Goal: Information Seeking & Learning: Learn about a topic

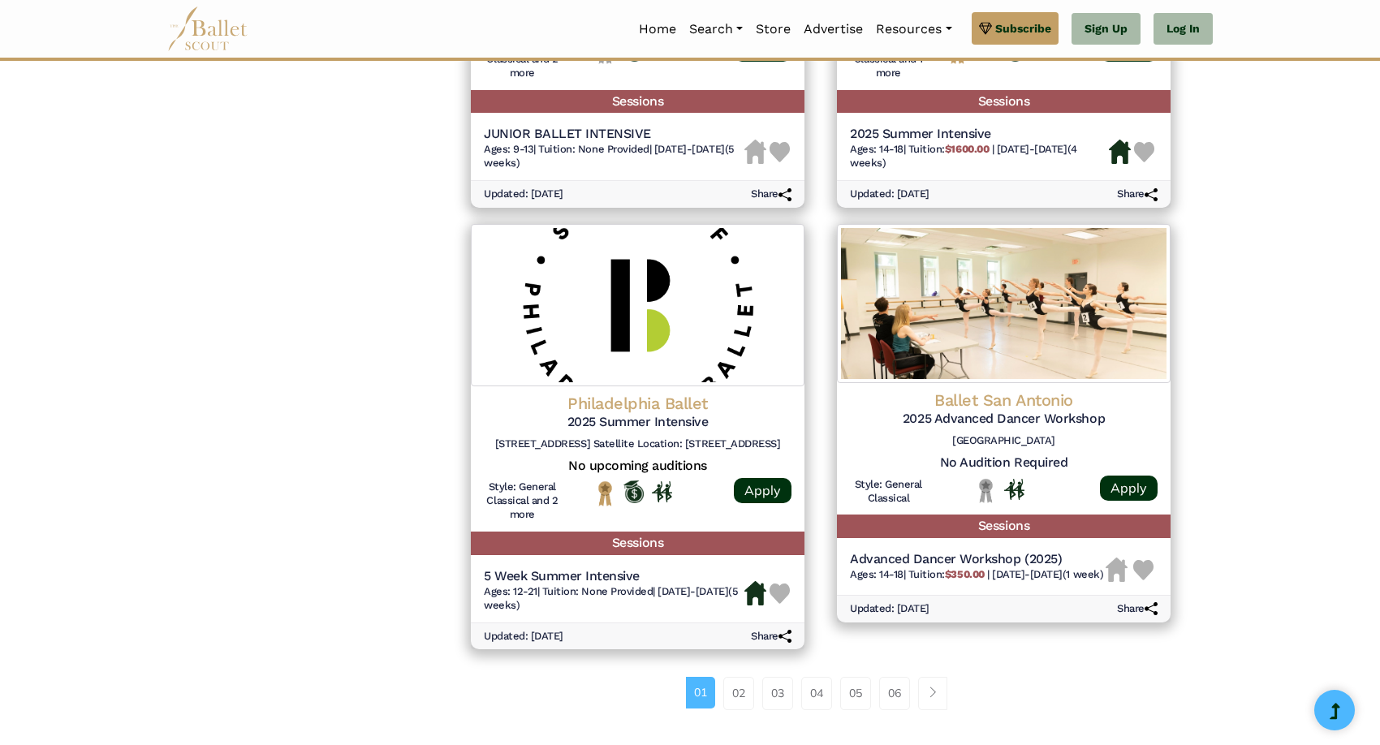
scroll to position [1966, 0]
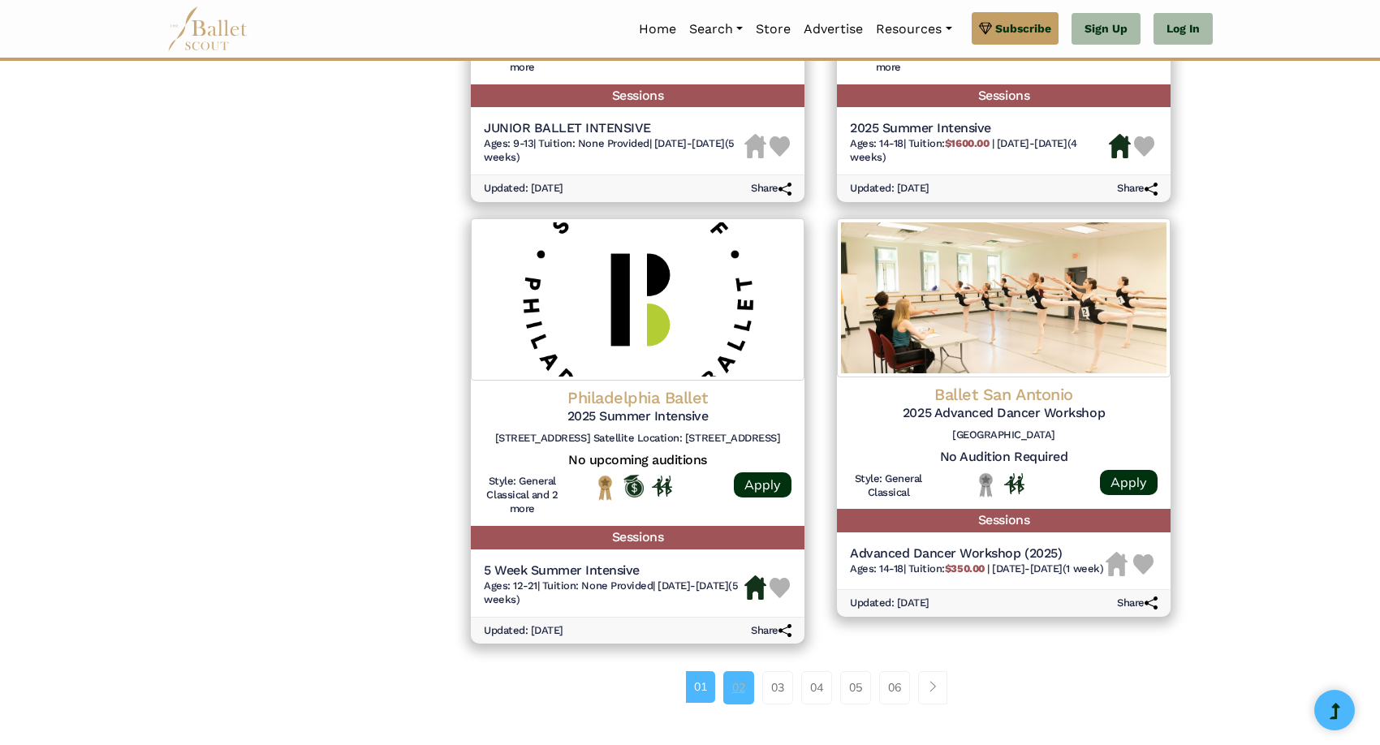
click at [743, 688] on link "02" at bounding box center [738, 687] width 31 height 32
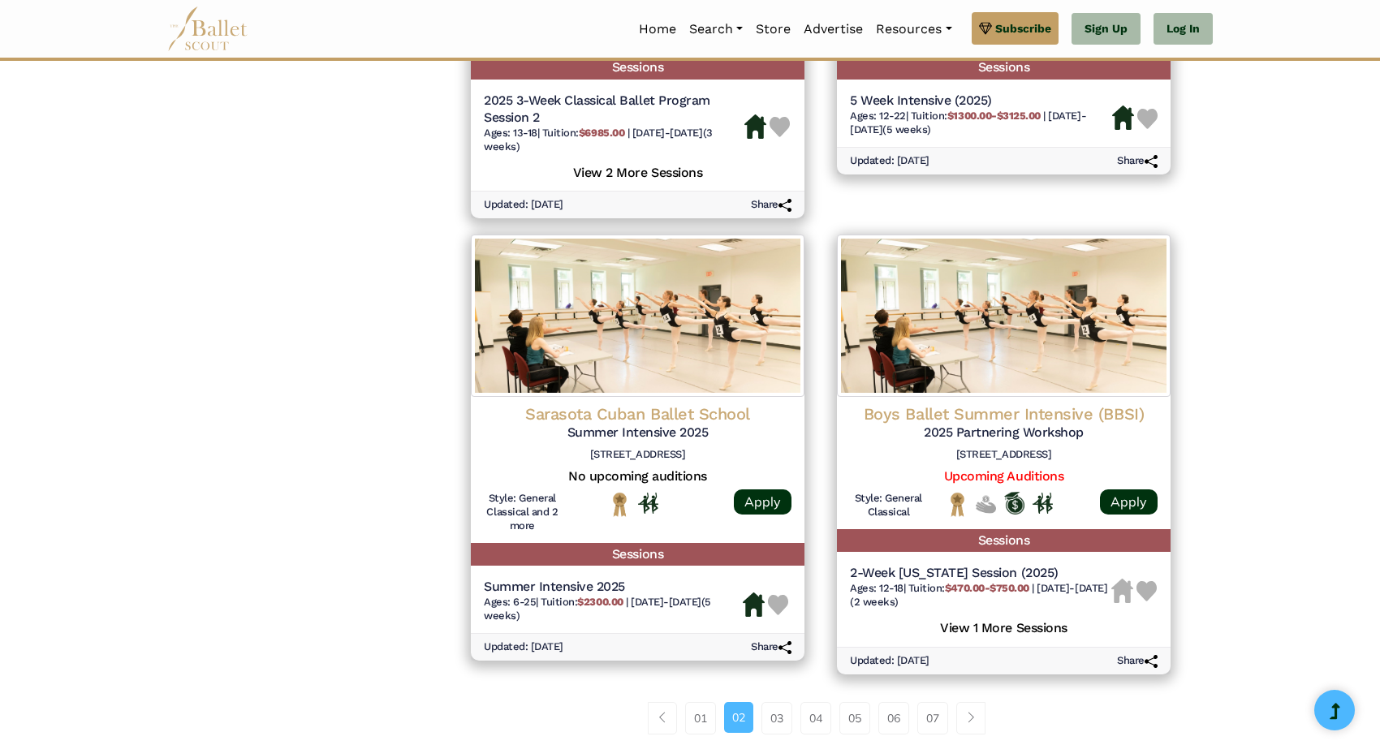
scroll to position [2061, 0]
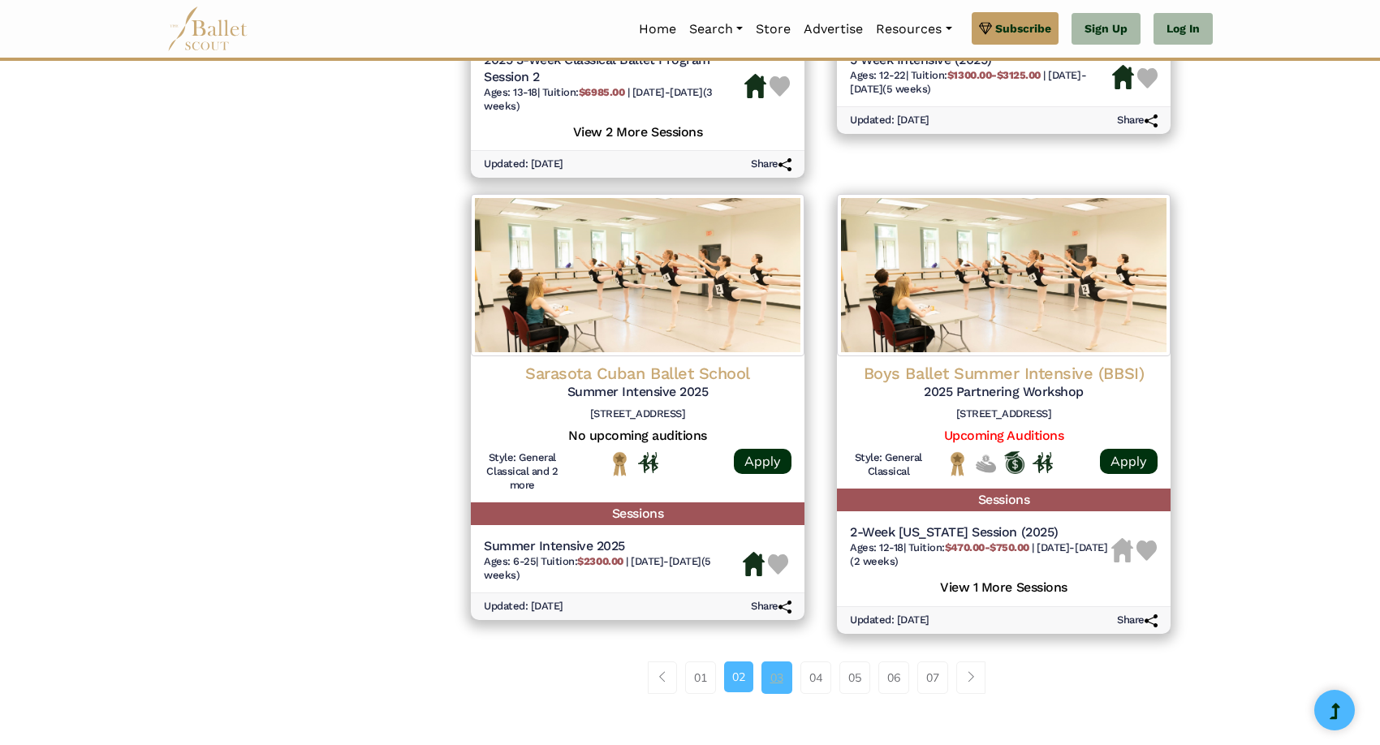
click at [773, 680] on link "03" at bounding box center [777, 678] width 31 height 32
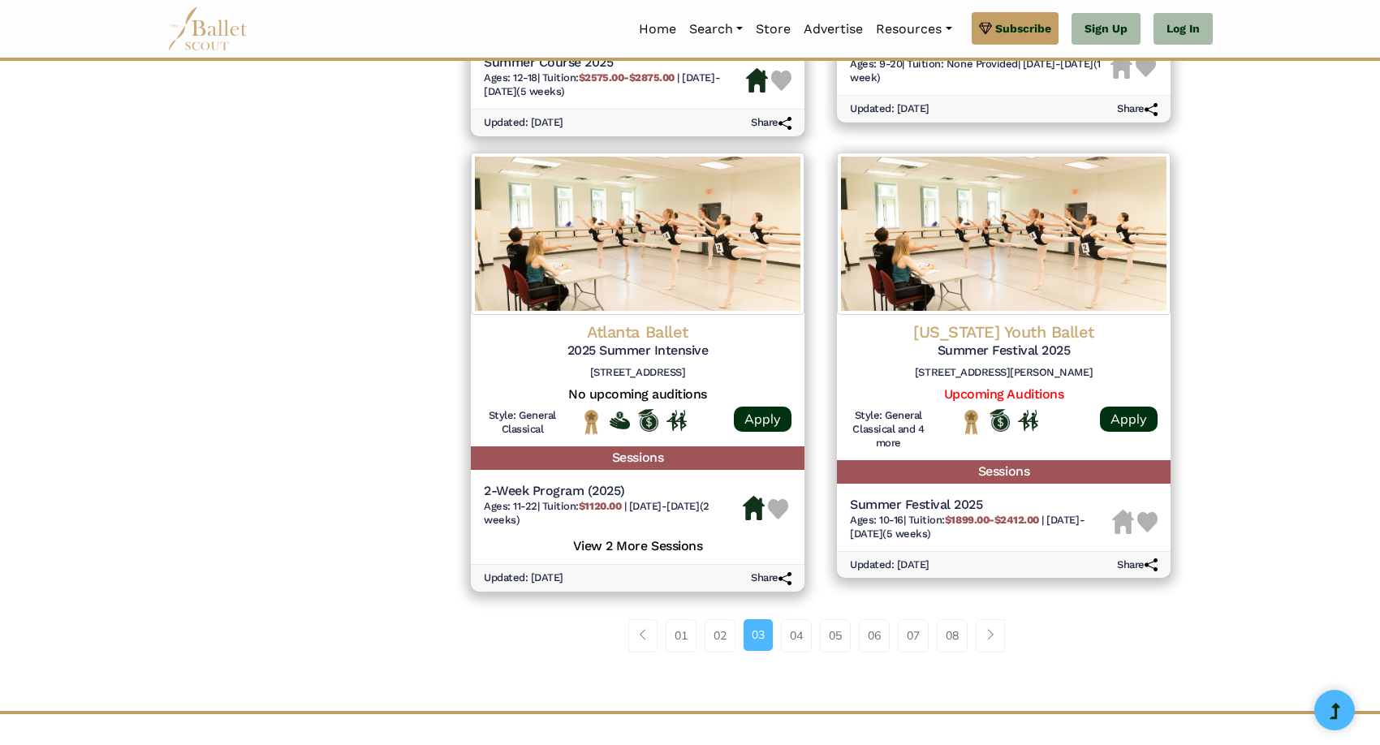
scroll to position [2033, 0]
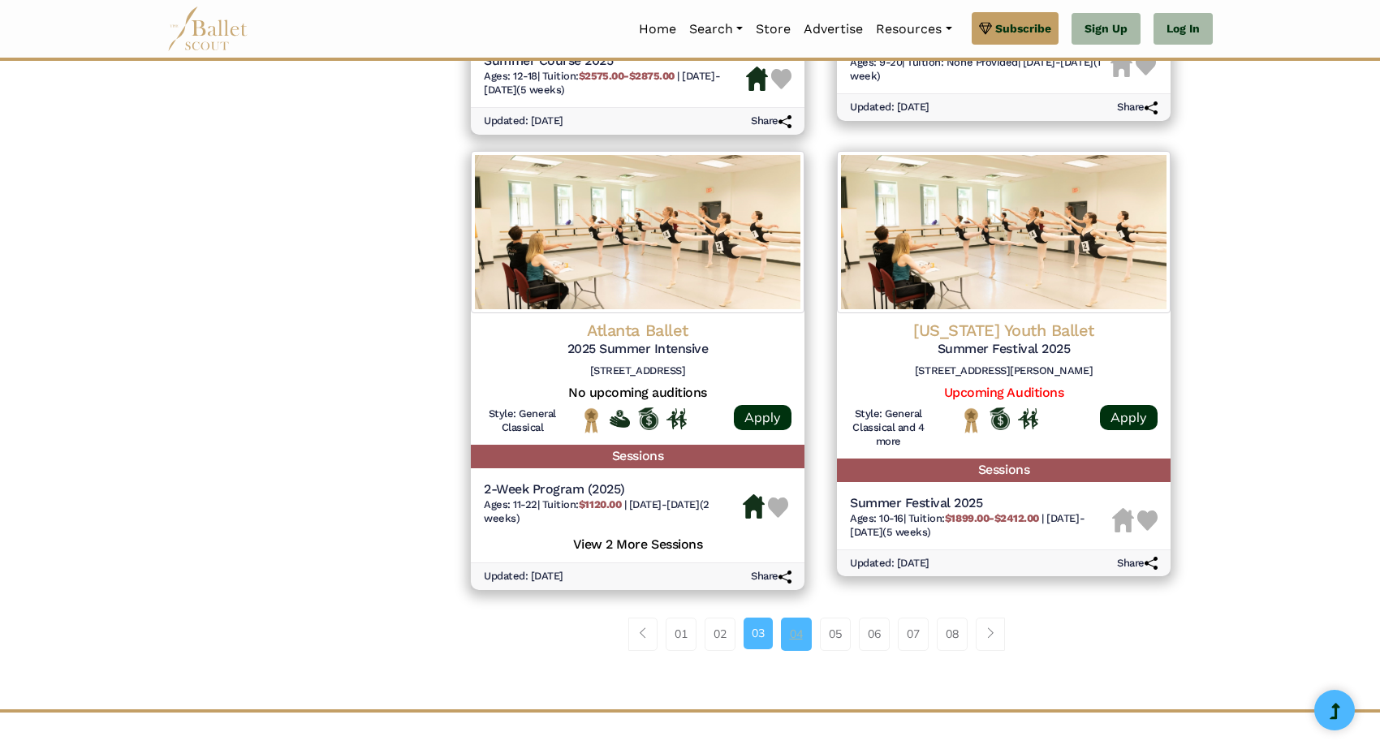
click at [796, 629] on link "04" at bounding box center [796, 634] width 31 height 32
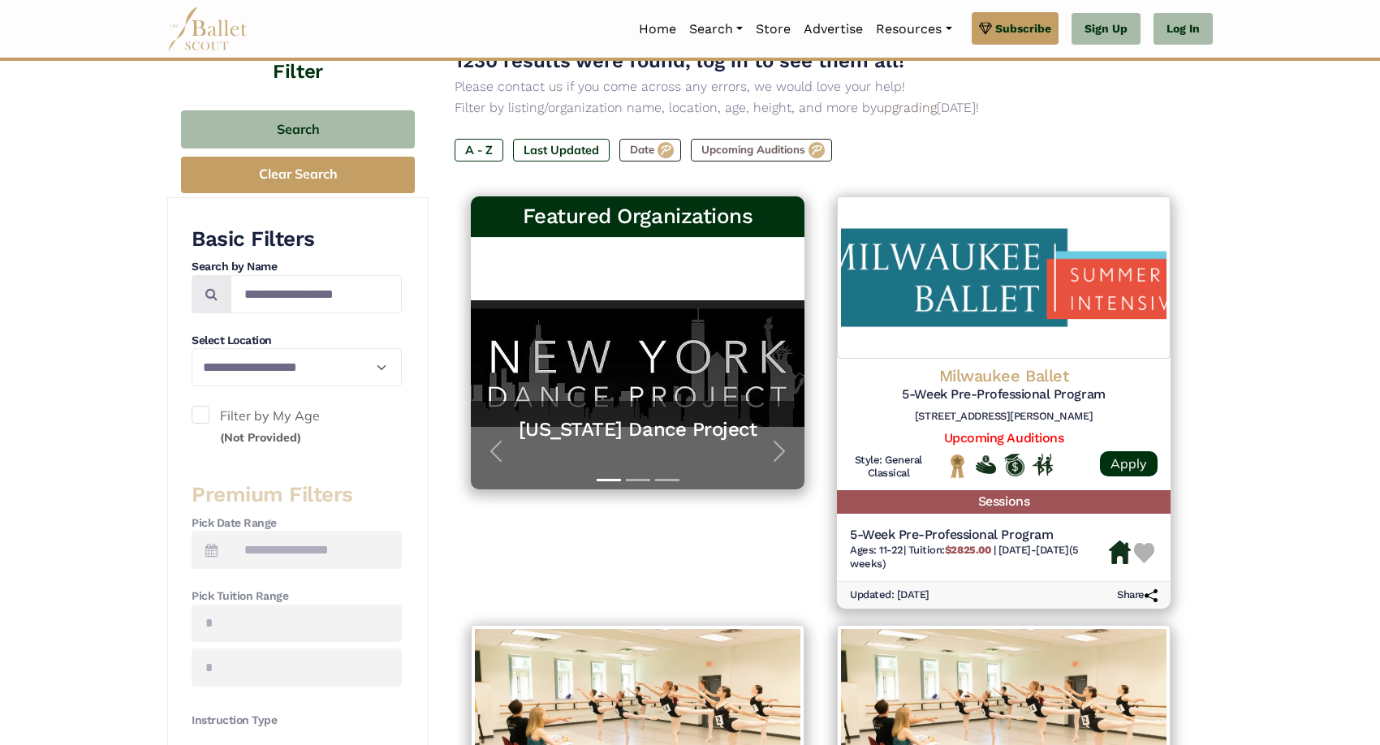
scroll to position [179, 0]
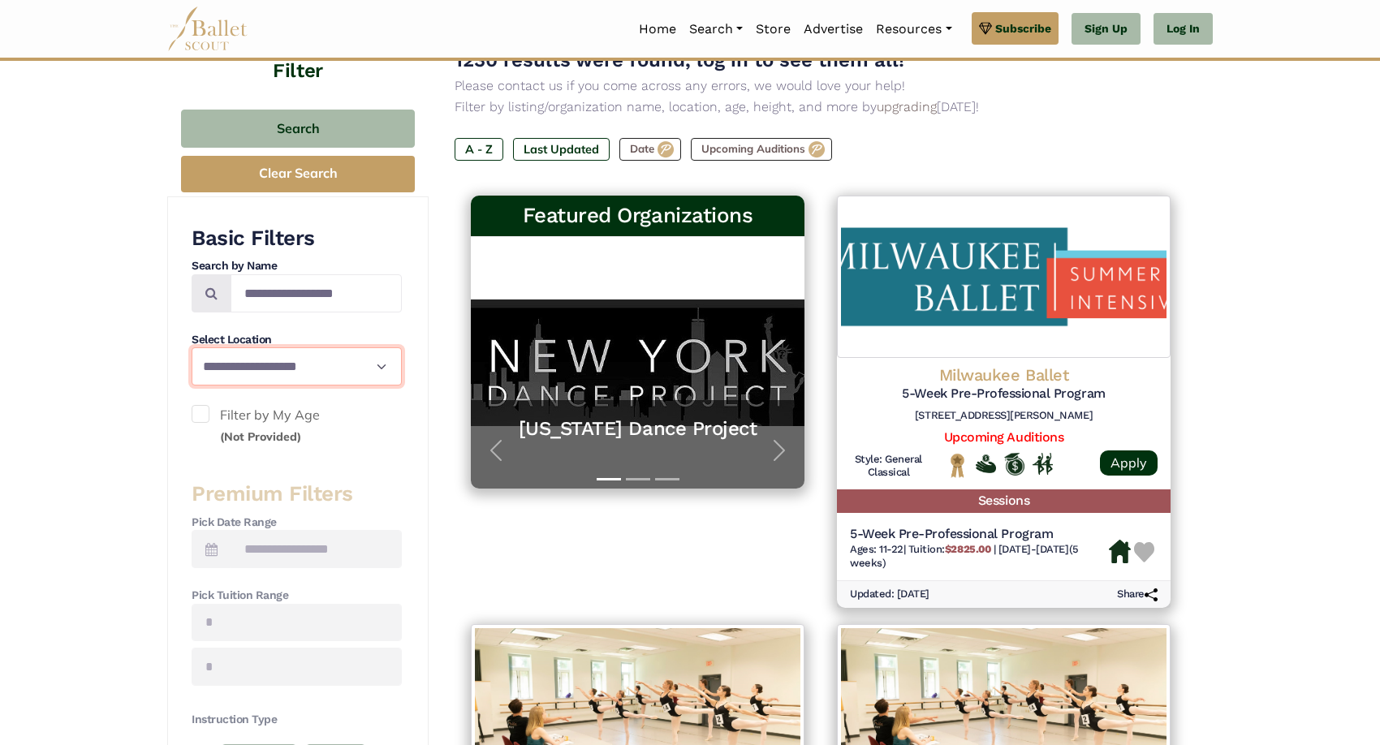
click at [279, 366] on select "**********" at bounding box center [297, 366] width 210 height 38
select select "**"
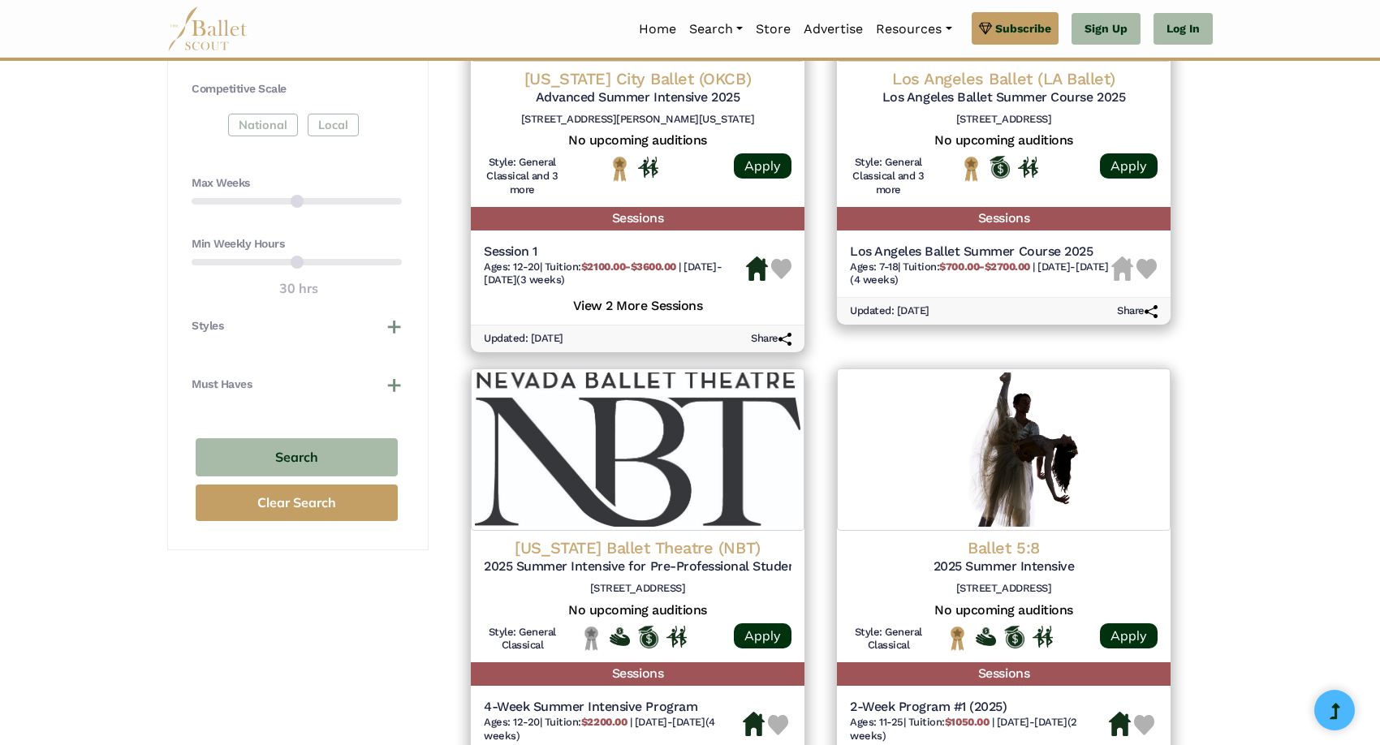
scroll to position [906, 0]
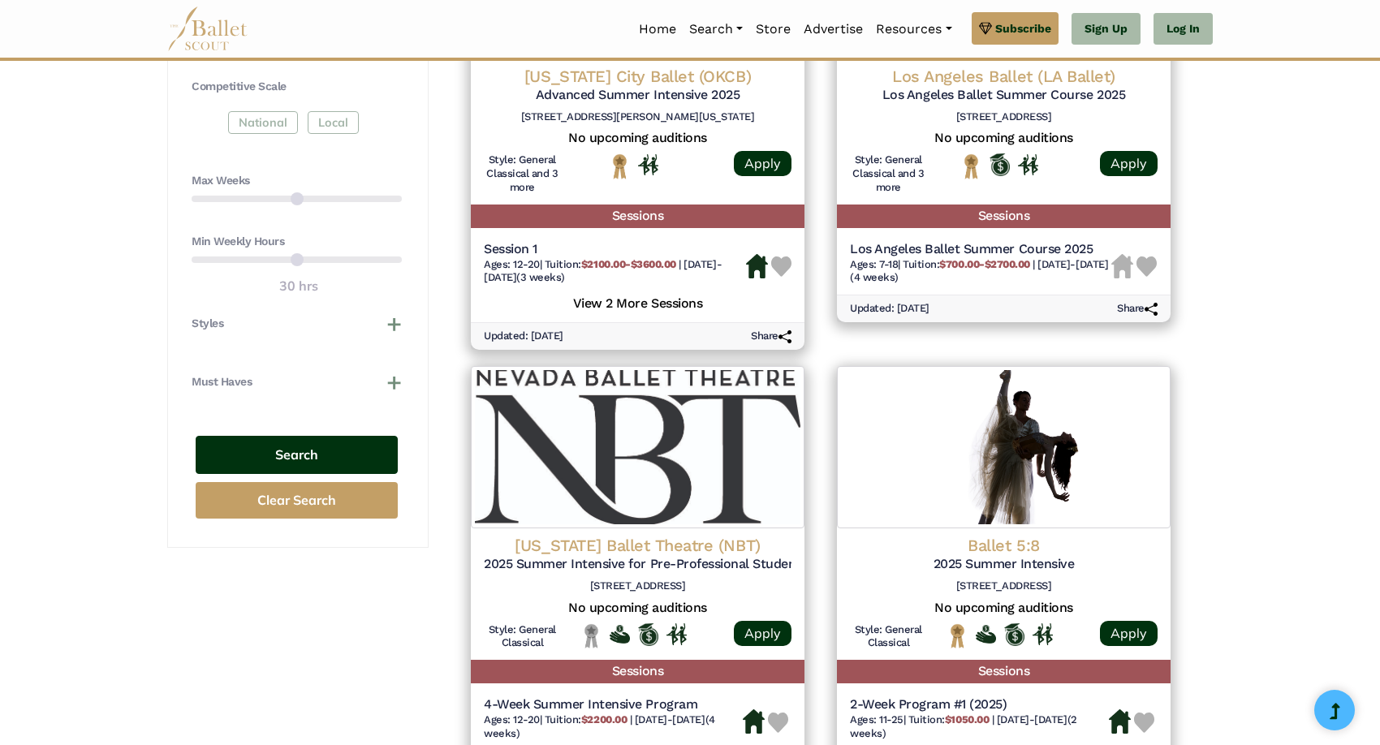
click at [314, 443] on button "Search" at bounding box center [297, 455] width 202 height 38
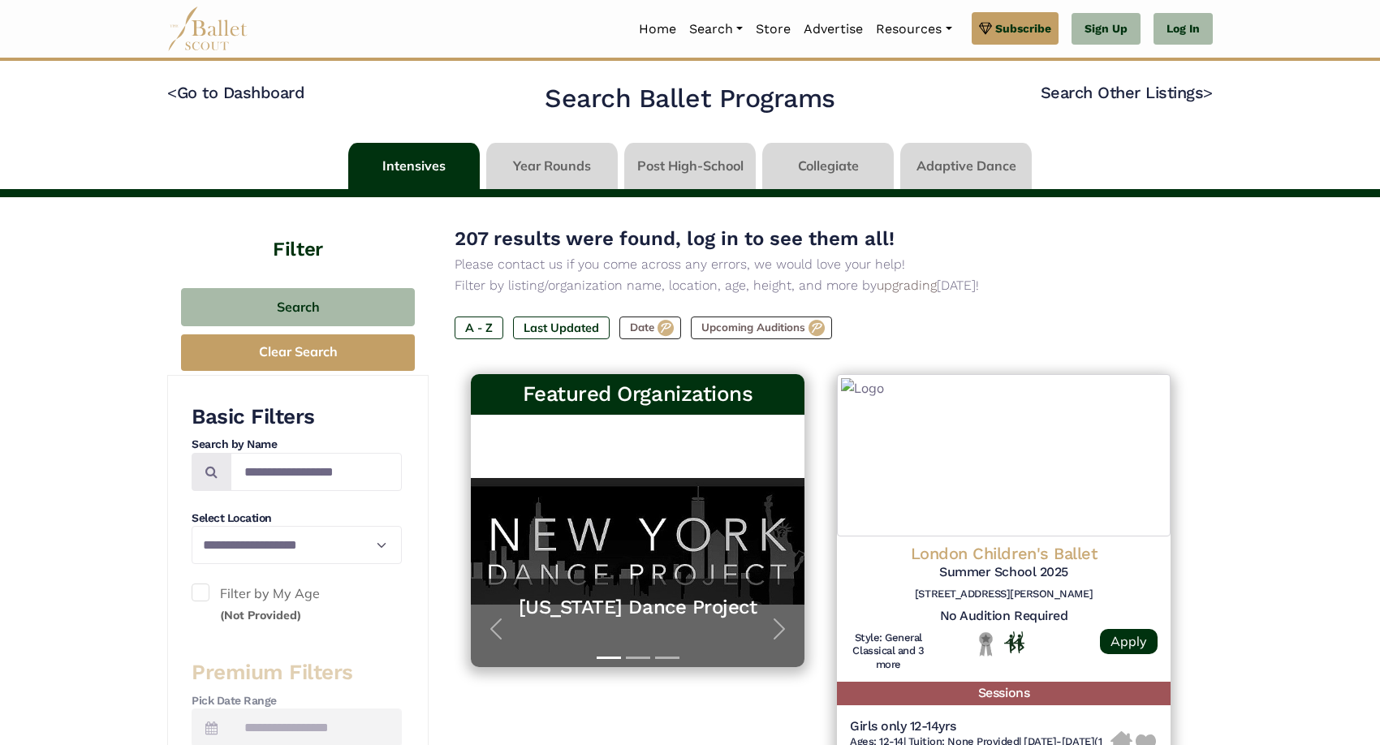
select select "**"
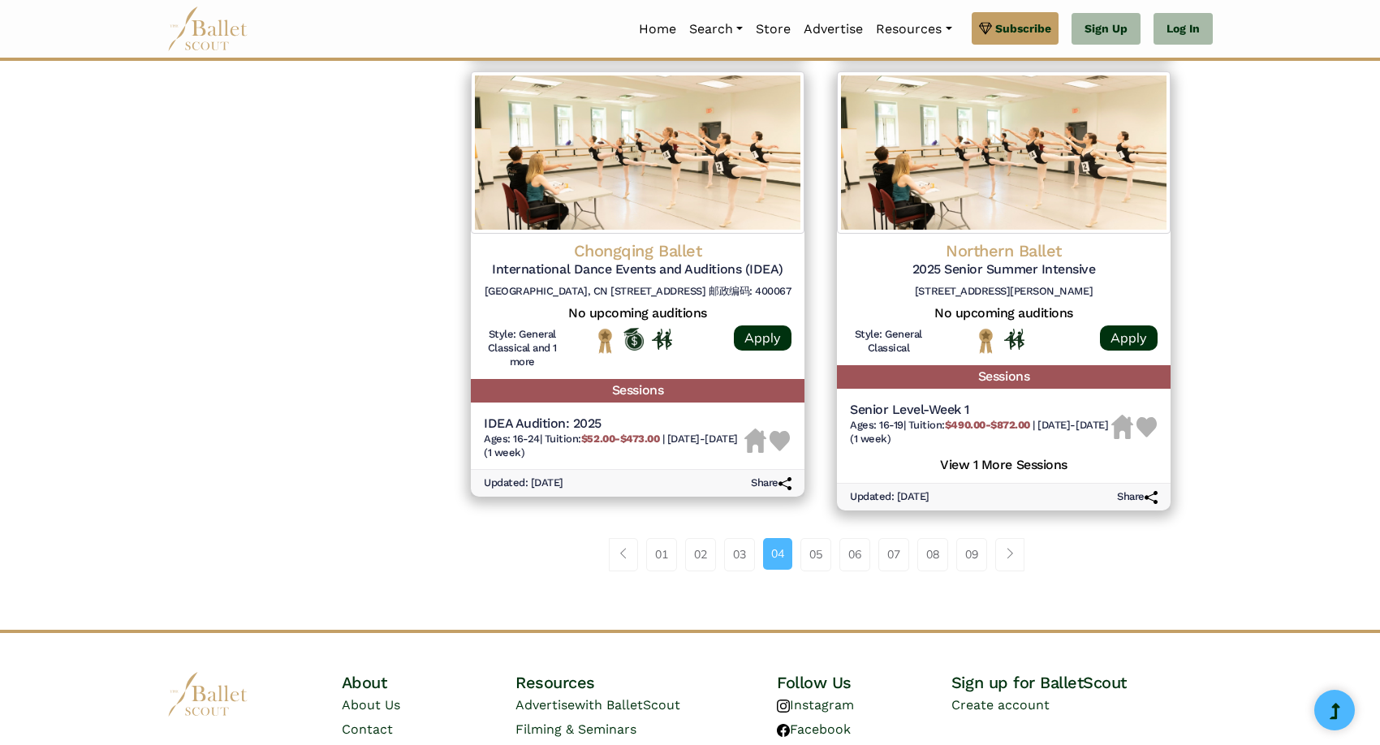
scroll to position [2120, 0]
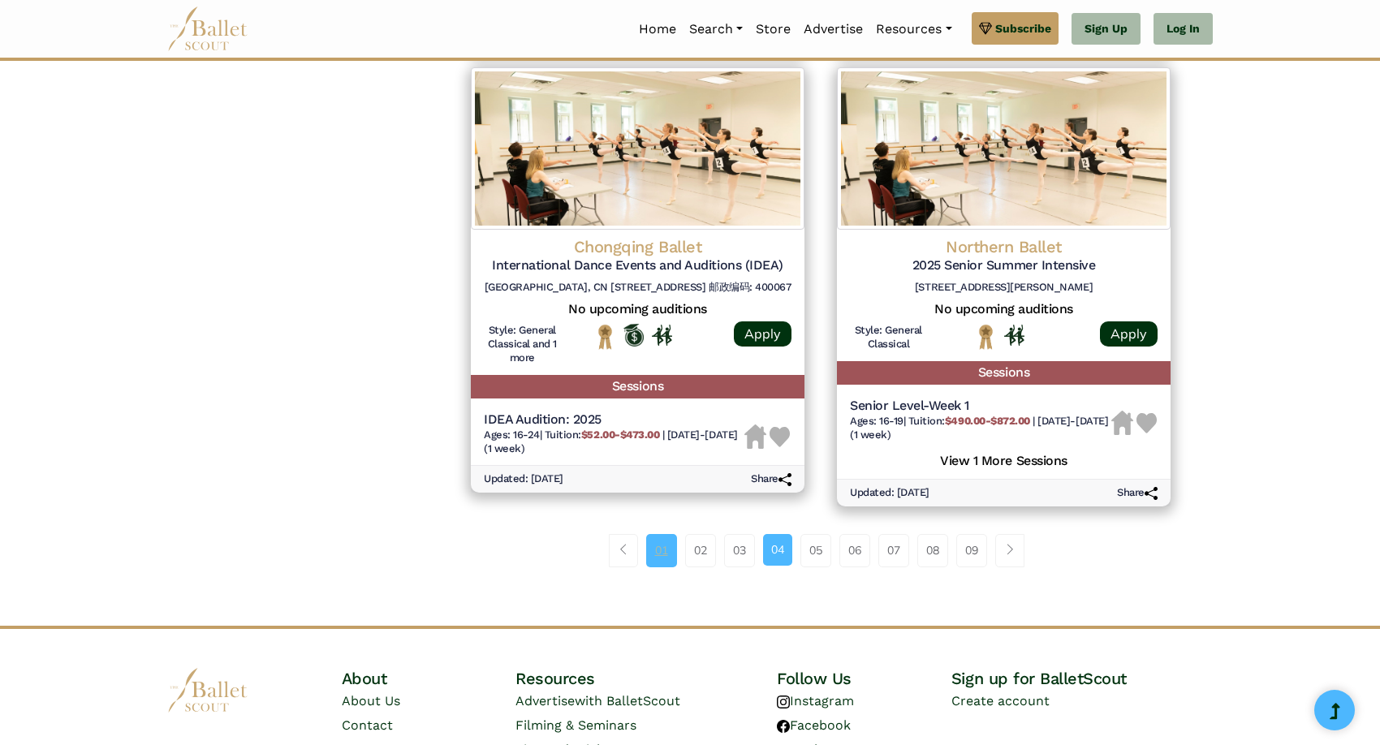
click at [659, 537] on link "01" at bounding box center [661, 550] width 31 height 32
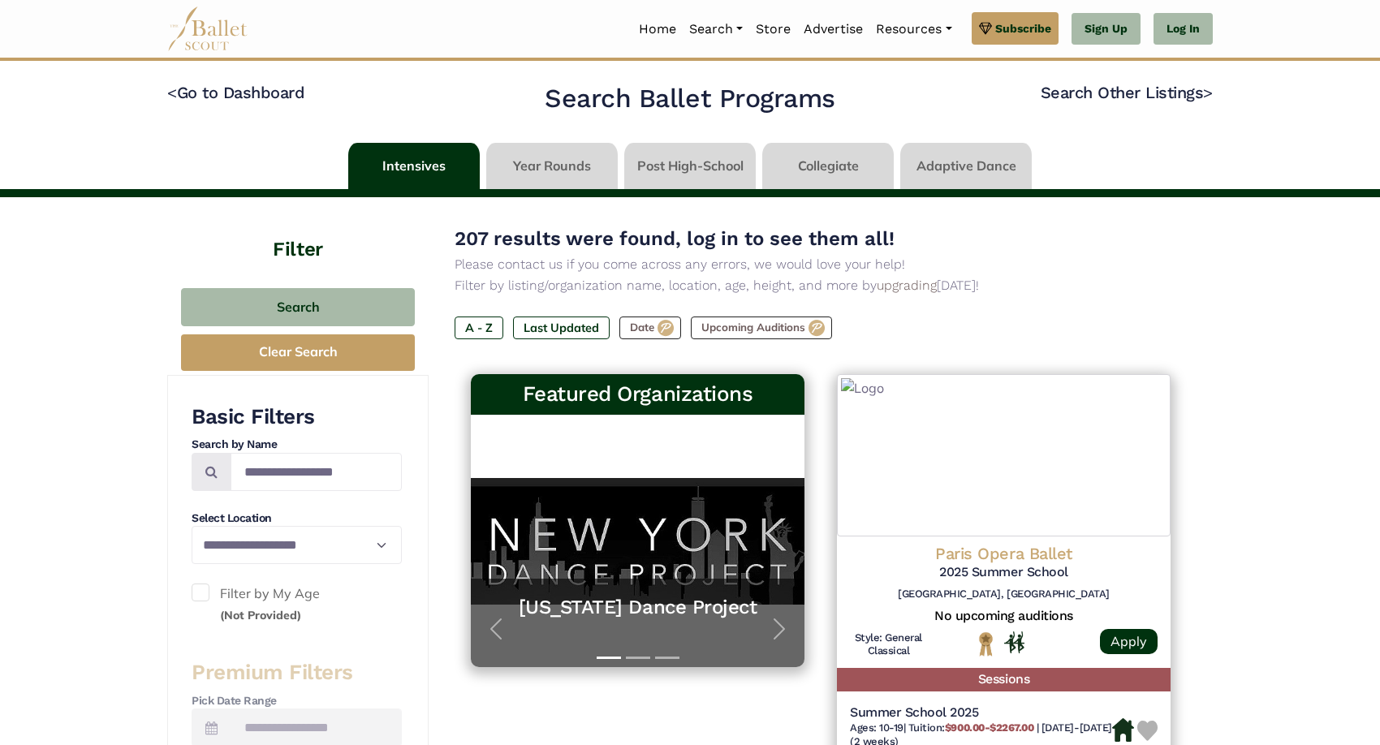
select select "**"
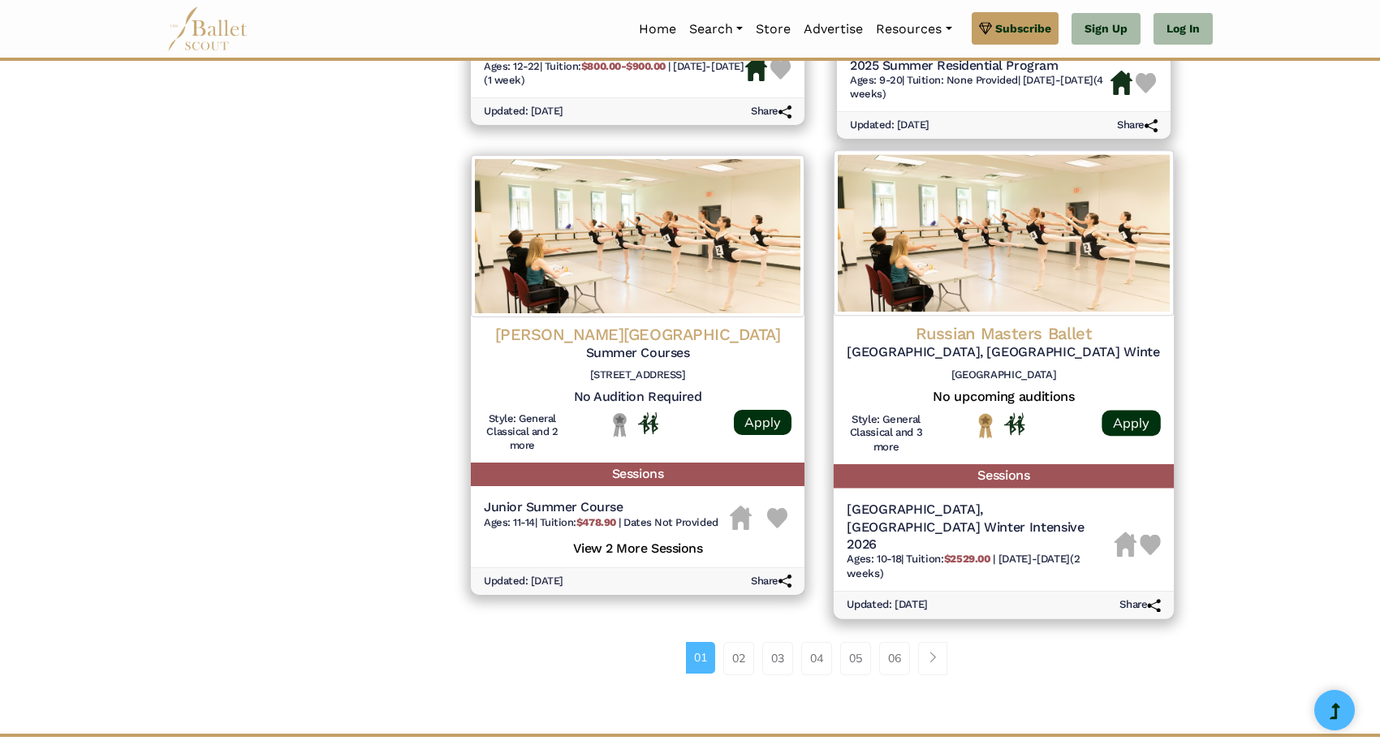
scroll to position [2003, 0]
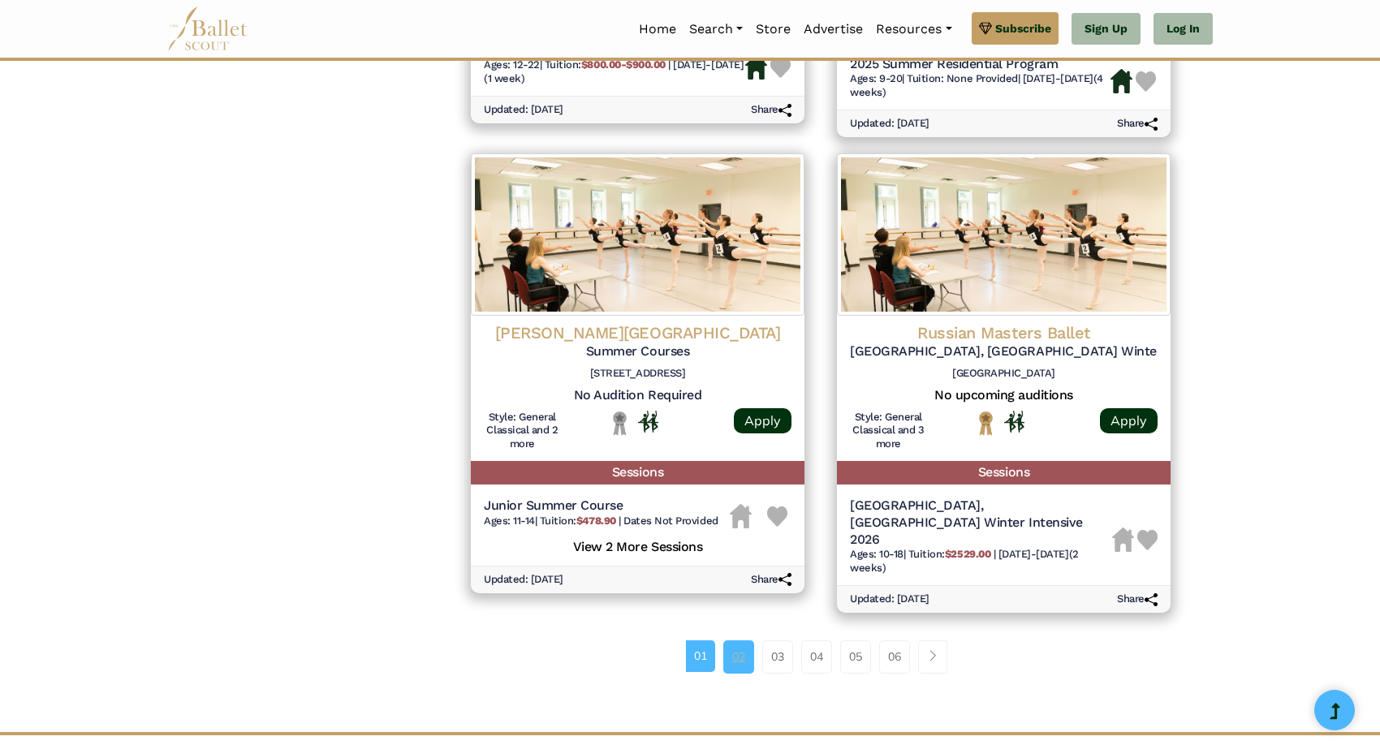
click at [737, 656] on link "02" at bounding box center [738, 657] width 31 height 32
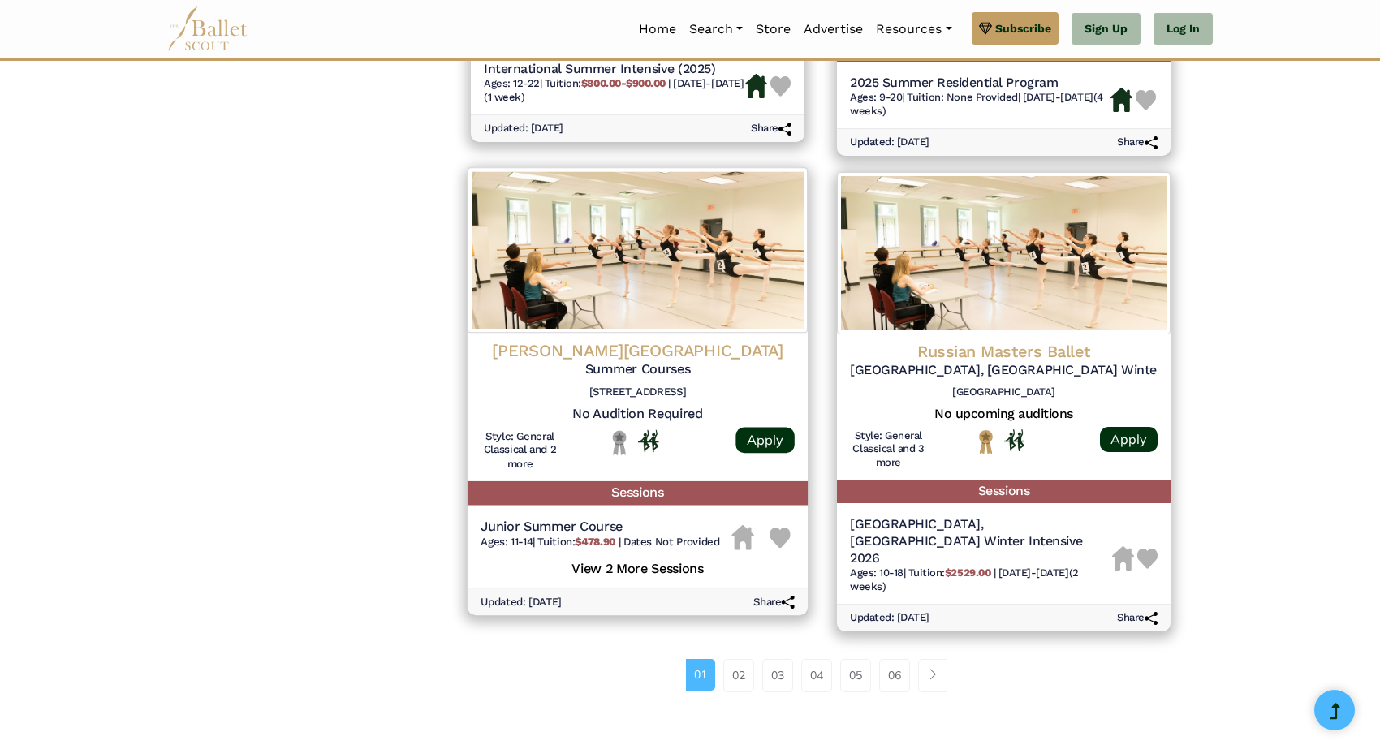
scroll to position [1988, 0]
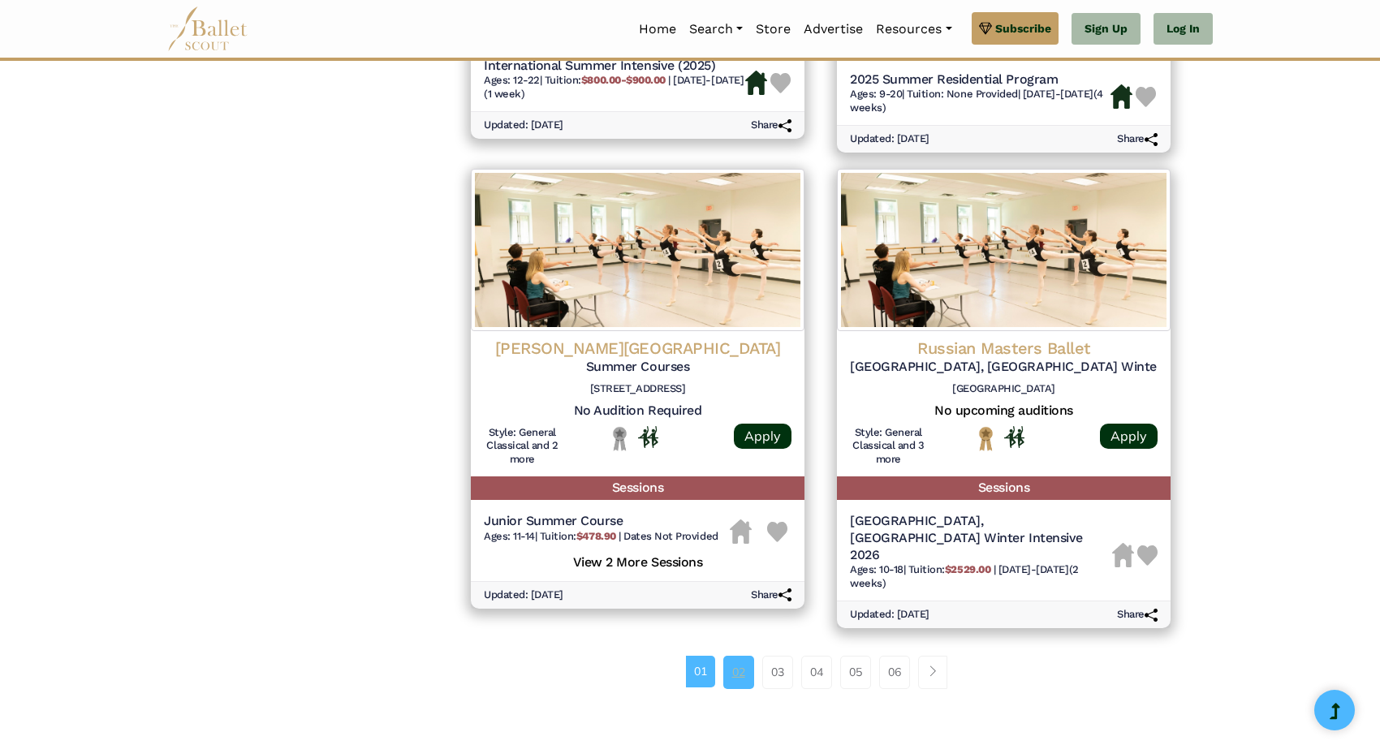
click at [741, 673] on link "02" at bounding box center [738, 672] width 31 height 32
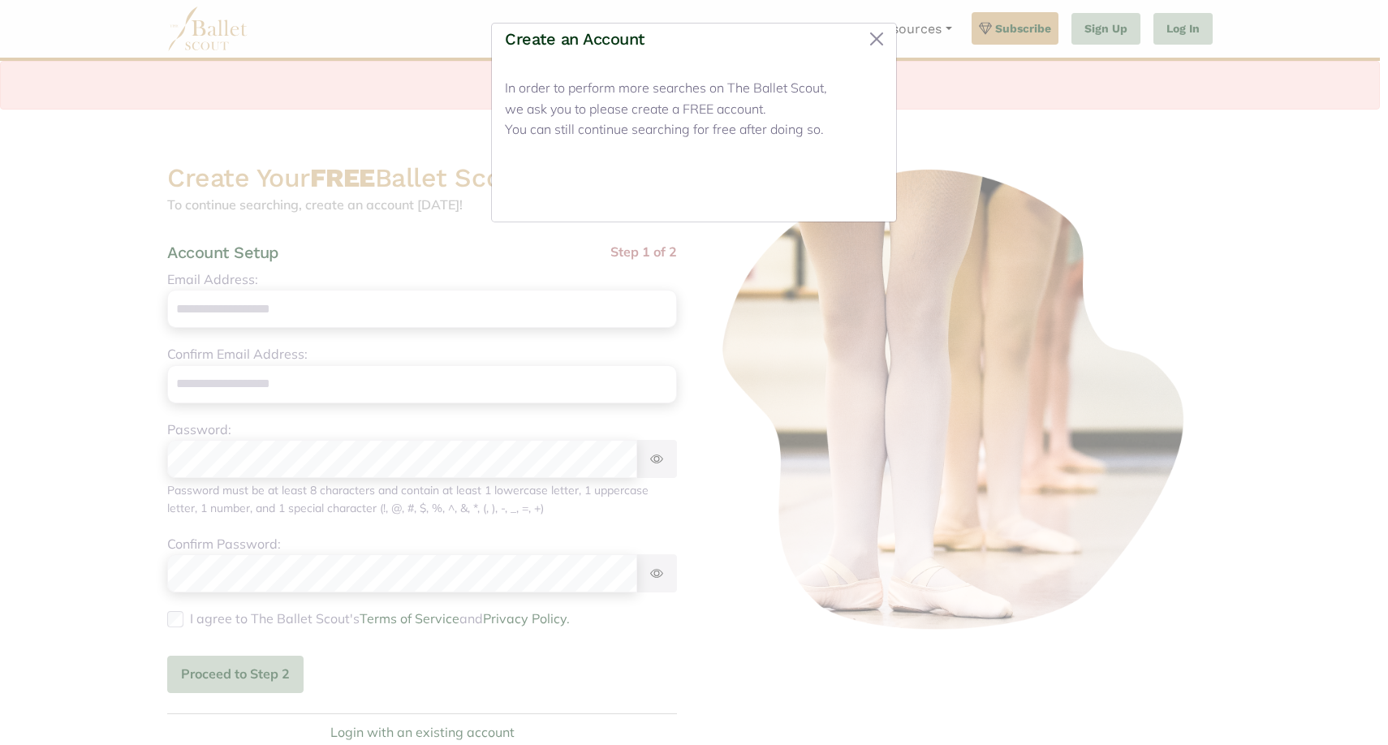
click at [846, 196] on button "Close" at bounding box center [852, 190] width 61 height 38
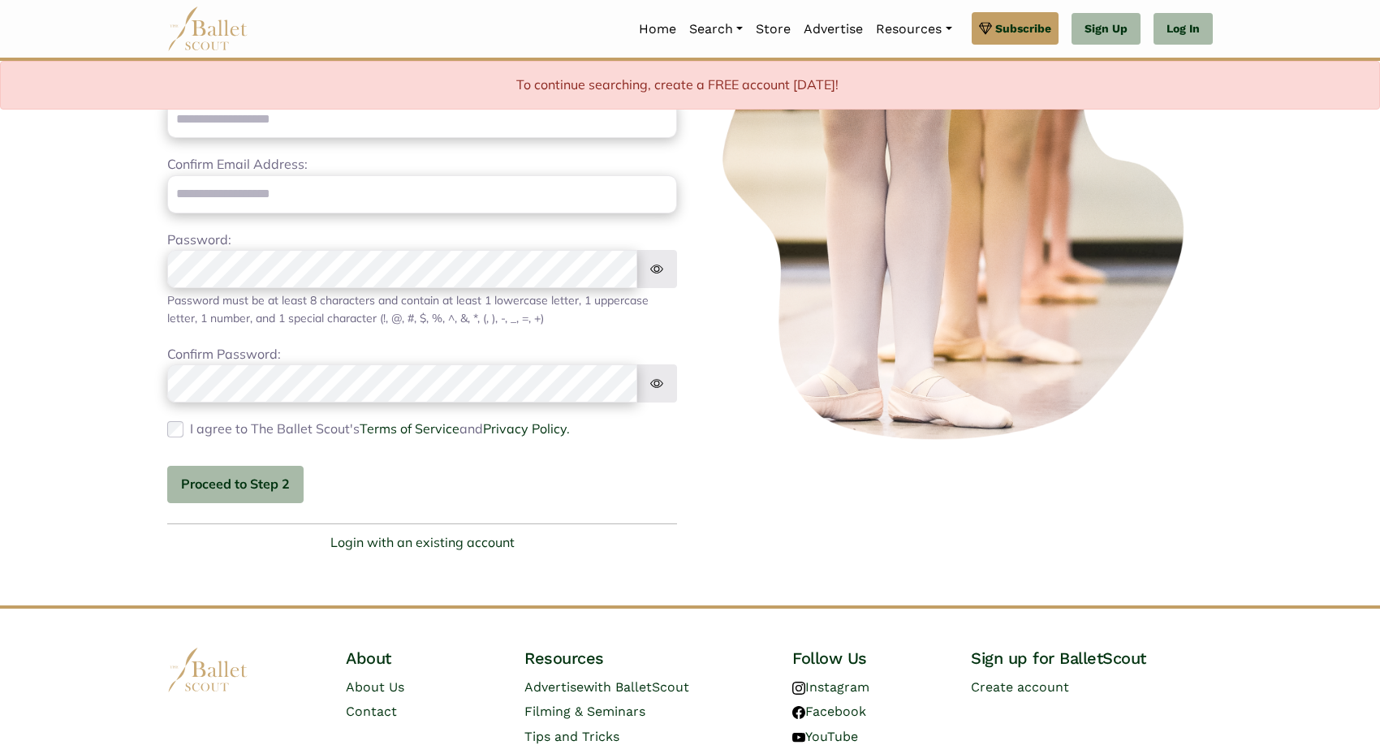
scroll to position [284, 0]
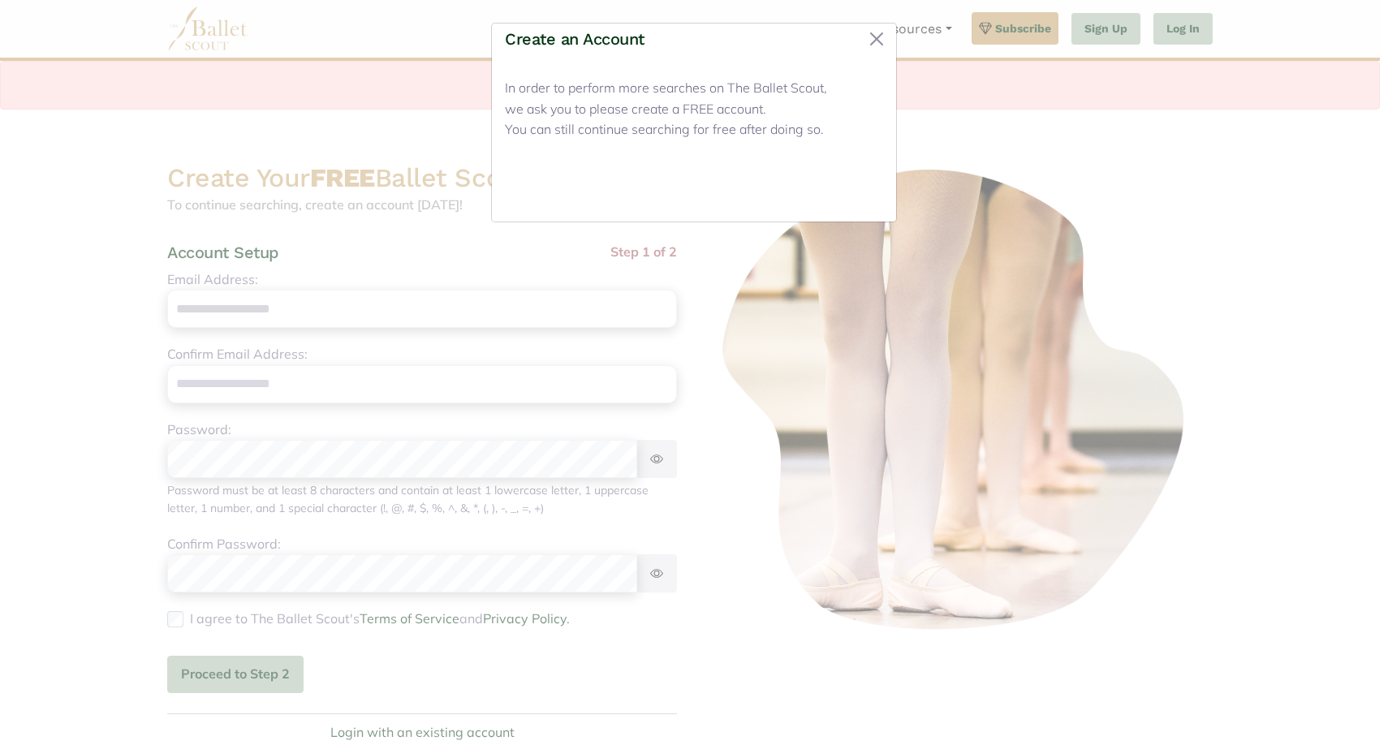
click at [842, 179] on button "Close" at bounding box center [852, 190] width 61 height 38
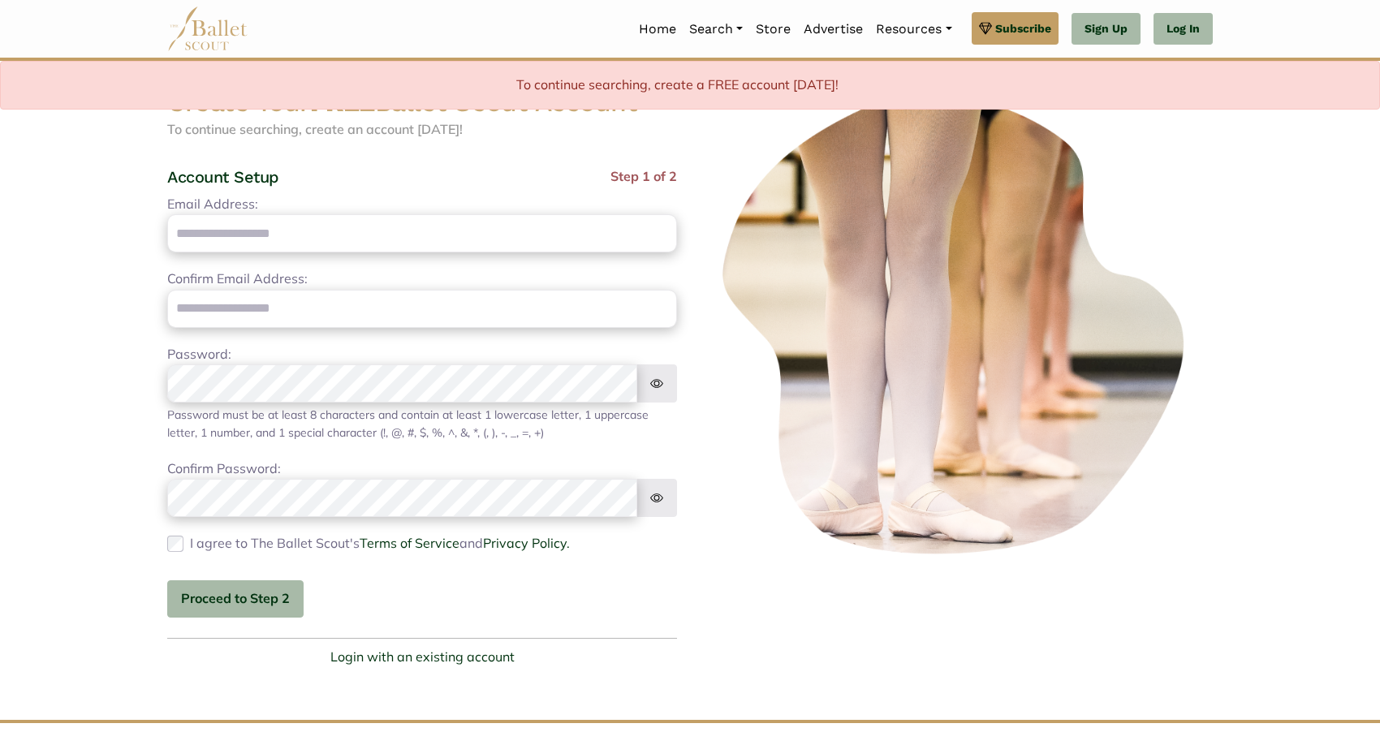
scroll to position [77, 0]
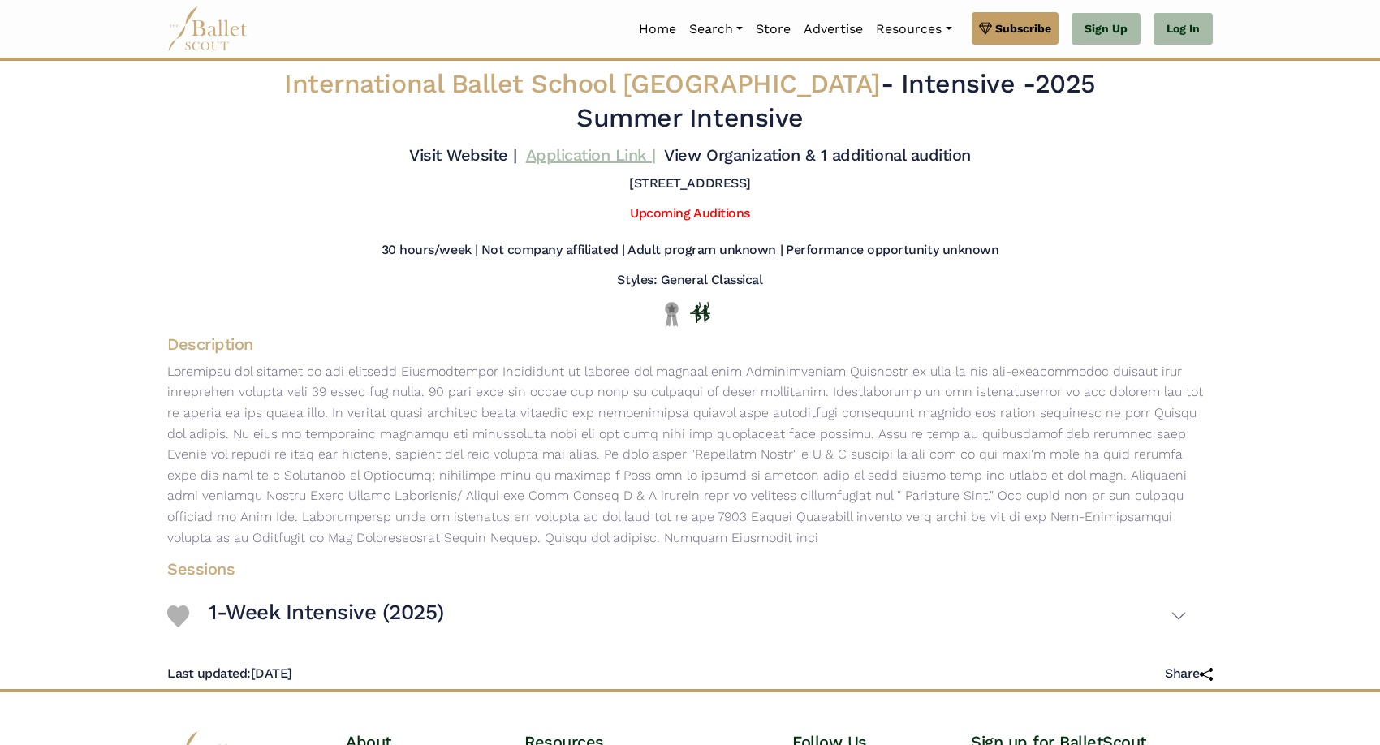
click at [586, 158] on link "Application Link |" at bounding box center [591, 154] width 130 height 19
click at [761, 153] on link "View Organization & 1 additional audition" at bounding box center [817, 154] width 306 height 19
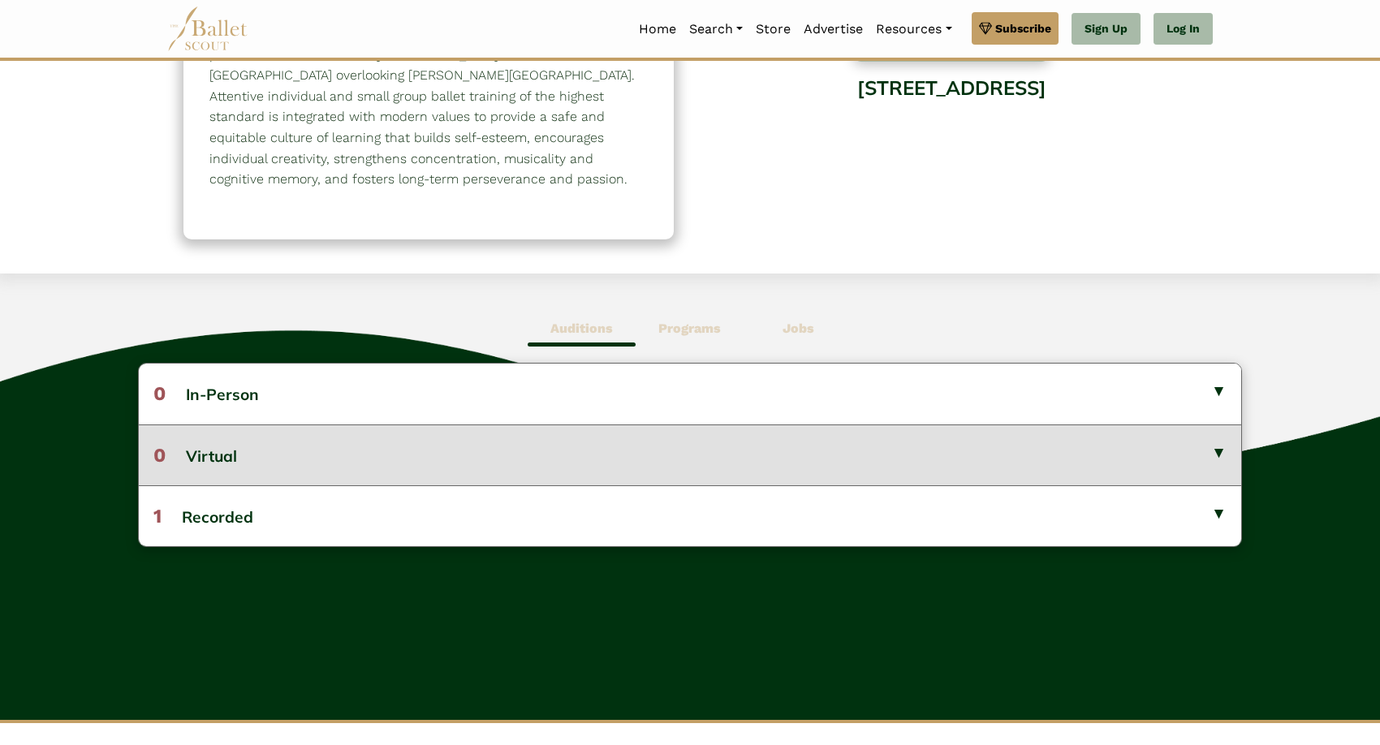
scroll to position [88, 0]
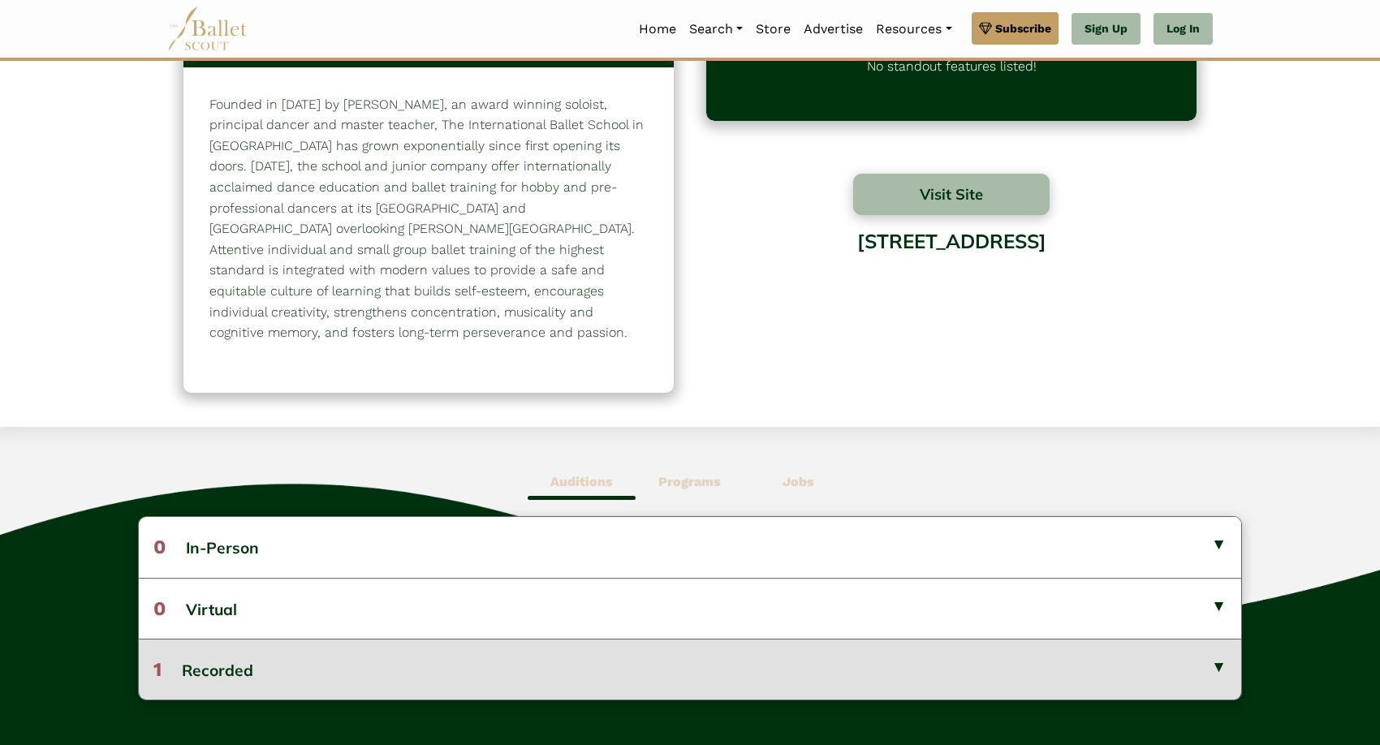
click at [736, 641] on button "1 Recorded" at bounding box center [690, 669] width 1103 height 61
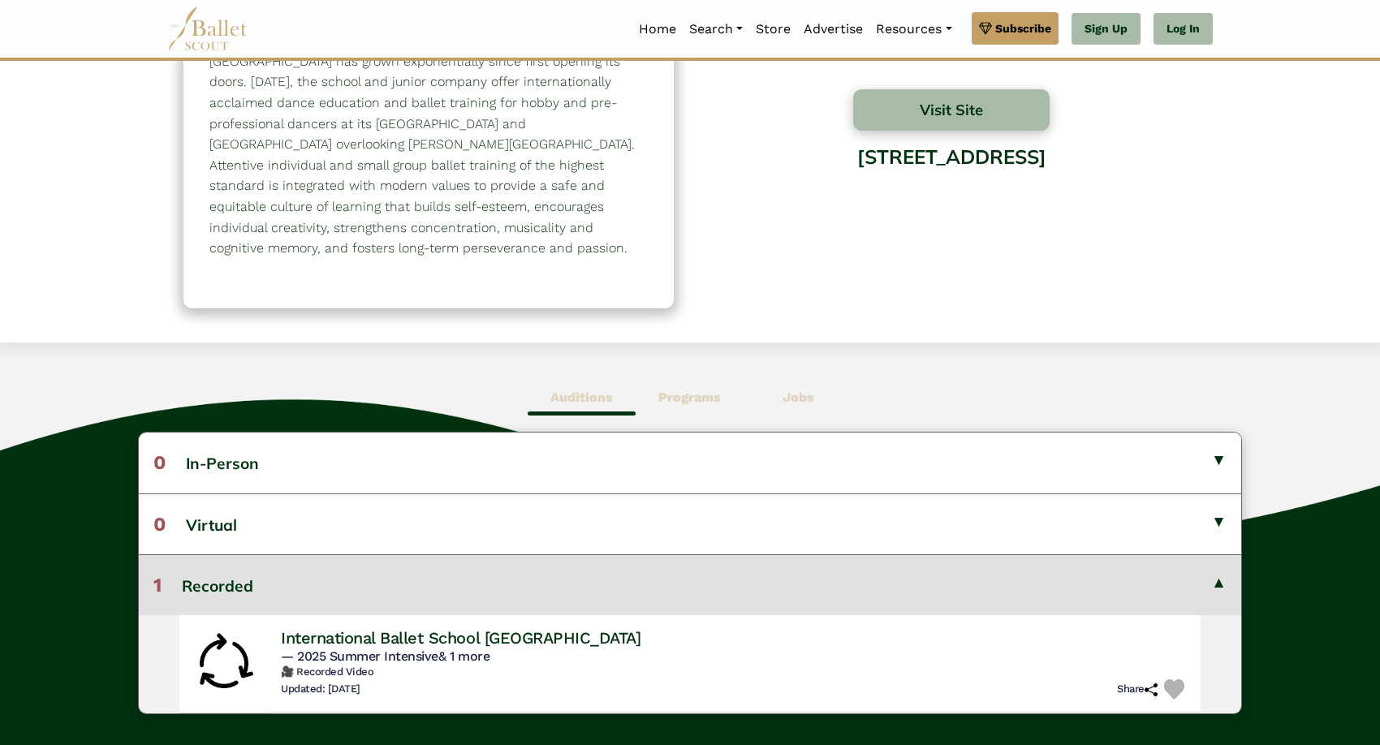
scroll to position [240, 0]
